Goal: Find specific page/section: Find specific page/section

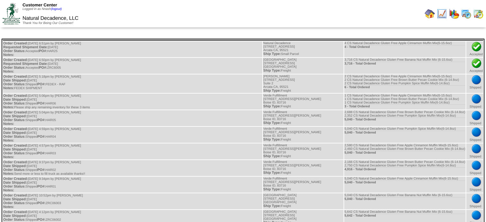
click at [431, 12] on img at bounding box center [430, 14] width 10 height 10
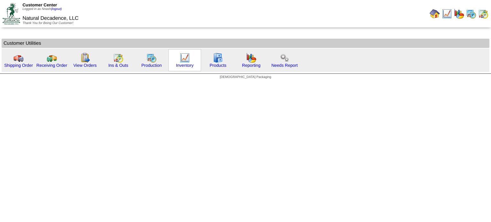
click at [182, 61] on img at bounding box center [185, 58] width 10 height 10
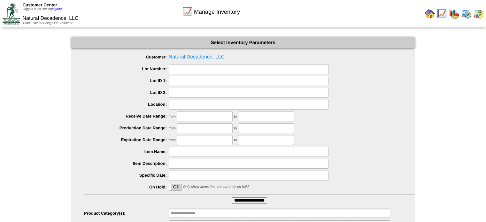
scroll to position [31, 0]
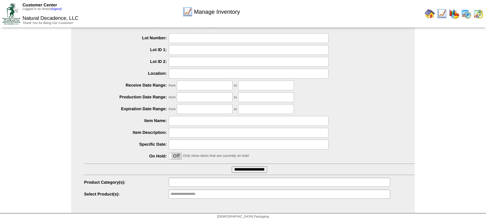
click at [218, 185] on ul at bounding box center [279, 182] width 221 height 9
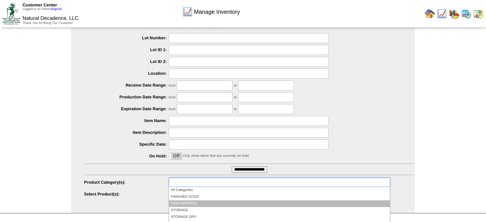
click at [194, 203] on li "RAW MATERIAL" at bounding box center [279, 203] width 221 height 7
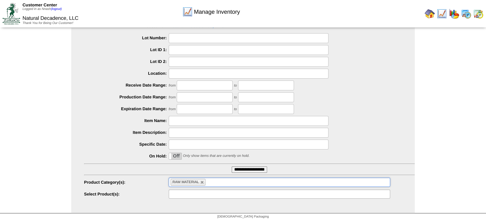
click at [212, 193] on ul at bounding box center [279, 193] width 221 height 9
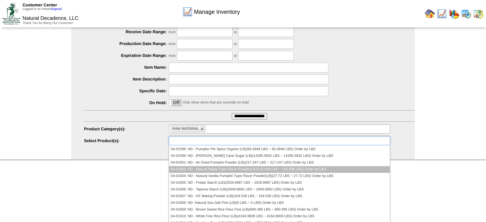
scroll to position [0, 0]
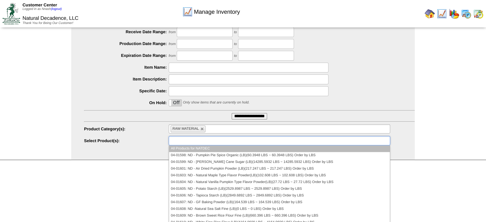
click at [252, 148] on li "All Products for NATDEC" at bounding box center [279, 148] width 221 height 7
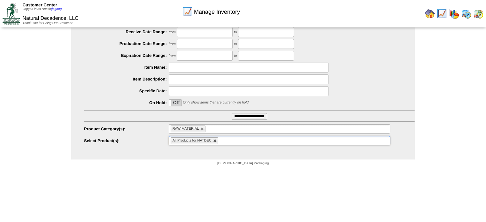
click at [216, 139] on link at bounding box center [215, 141] width 4 height 4
click at [216, 139] on ul at bounding box center [279, 140] width 221 height 9
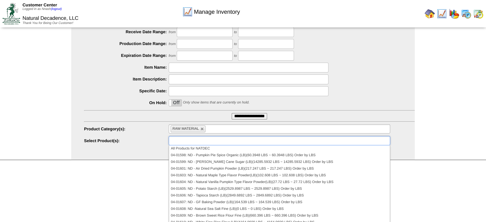
type input "**********"
